Goal: Information Seeking & Learning: Understand process/instructions

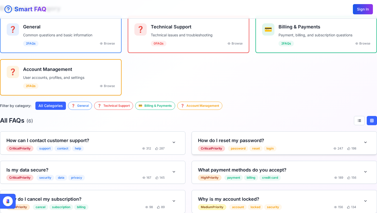
scroll to position [87, 0]
click at [225, 144] on div "How do I reset my password? Critical Priority password reset login 247 198" at bounding box center [277, 145] width 158 height 14
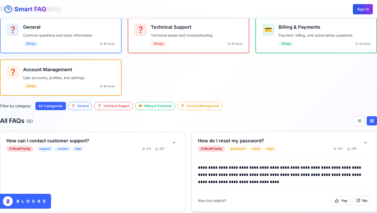
click at [225, 144] on div "How do I reset my password? Critical Priority password reset login 247 198" at bounding box center [277, 145] width 158 height 14
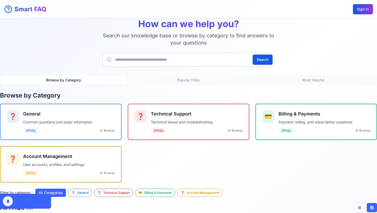
scroll to position [0, 0]
click at [358, 10] on button "Sign In" at bounding box center [363, 9] width 20 height 10
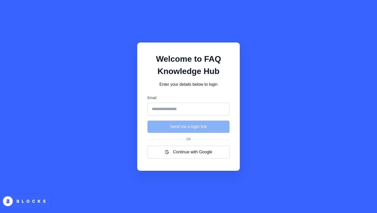
click at [232, 85] on div "Welcome to FAQ Knowledge Hub Enter your details below to login Email Send me a …" at bounding box center [188, 107] width 103 height 129
click at [211, 111] on input "Email" at bounding box center [189, 109] width 82 height 13
click at [219, 92] on div "Welcome to FAQ Knowledge Hub Enter your details below to login Email Send me a …" at bounding box center [188, 107] width 103 height 129
